Goal: Navigation & Orientation: Find specific page/section

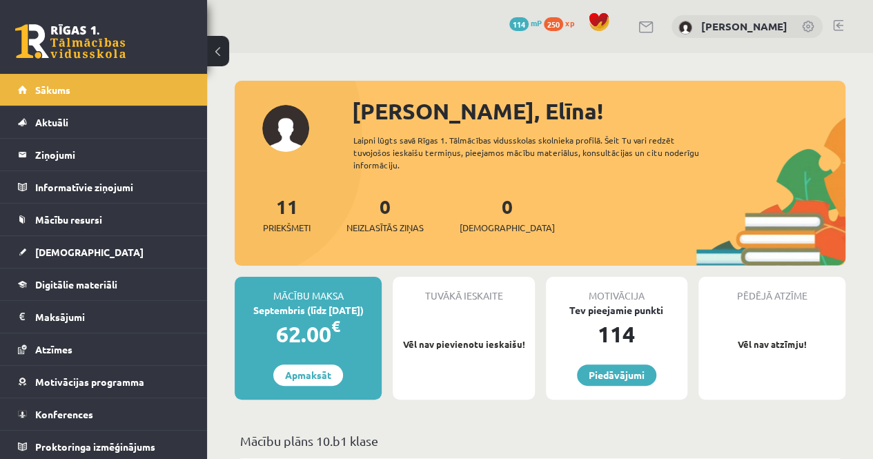
click at [563, 21] on span "250" at bounding box center [553, 24] width 19 height 14
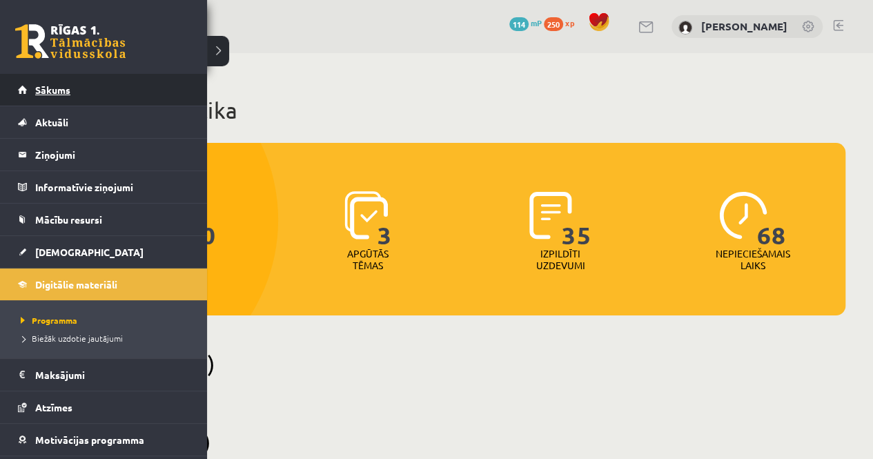
click at [22, 93] on link "Sākums" at bounding box center [104, 90] width 172 height 32
